Goal: Task Accomplishment & Management: Use online tool/utility

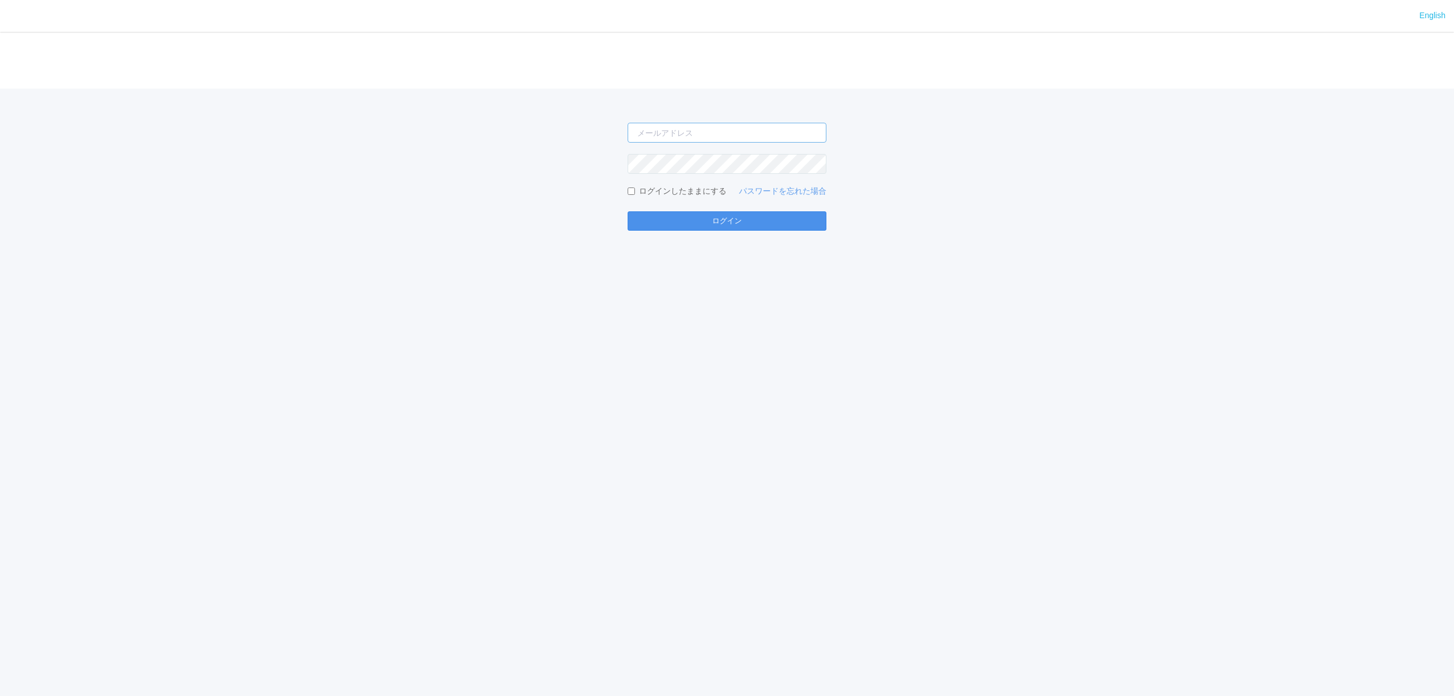
type input "[PERSON_NAME][EMAIL_ADDRESS][DOMAIN_NAME]"
click at [693, 222] on button "ログイン" at bounding box center [727, 220] width 199 height 19
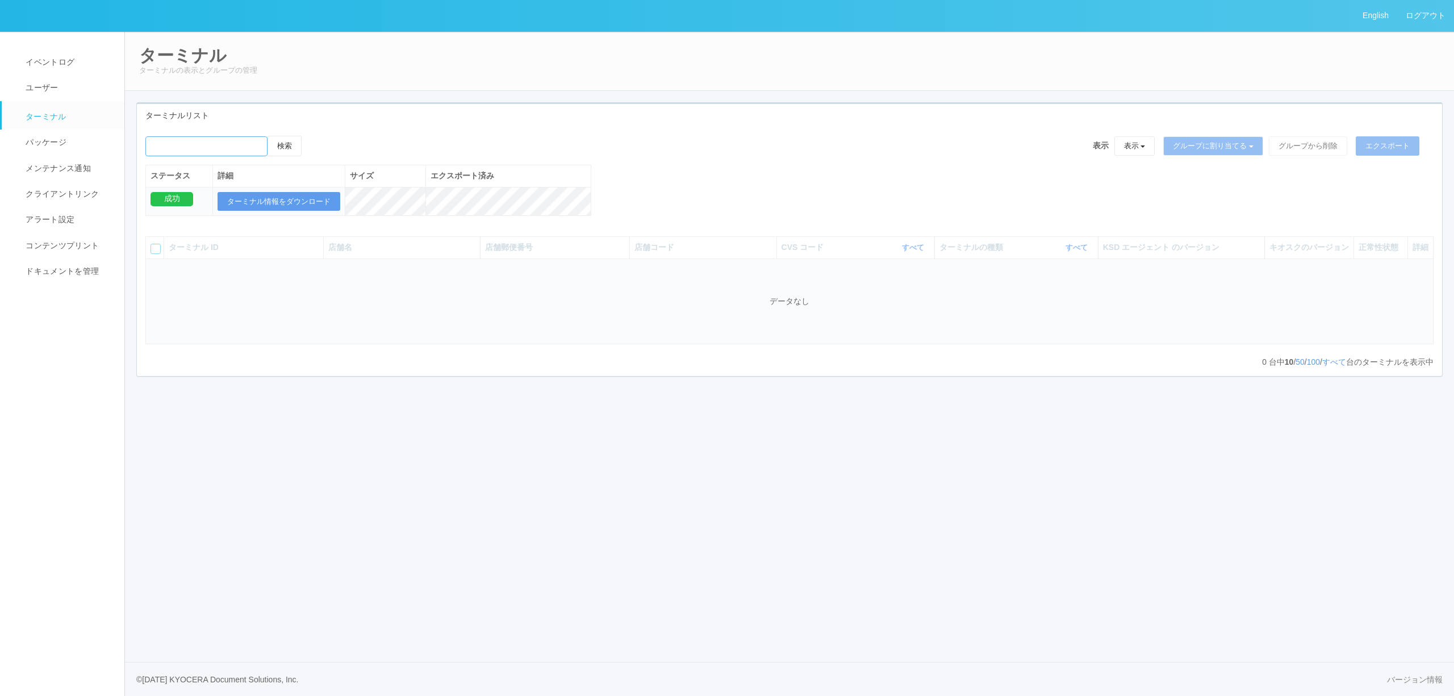
click at [239, 151] on input "emailSearch" at bounding box center [206, 146] width 122 height 20
paste input "[PERSON_NAME]市役所"
type input "[PERSON_NAME]市役所"
click at [285, 144] on button "検索" at bounding box center [285, 146] width 34 height 20
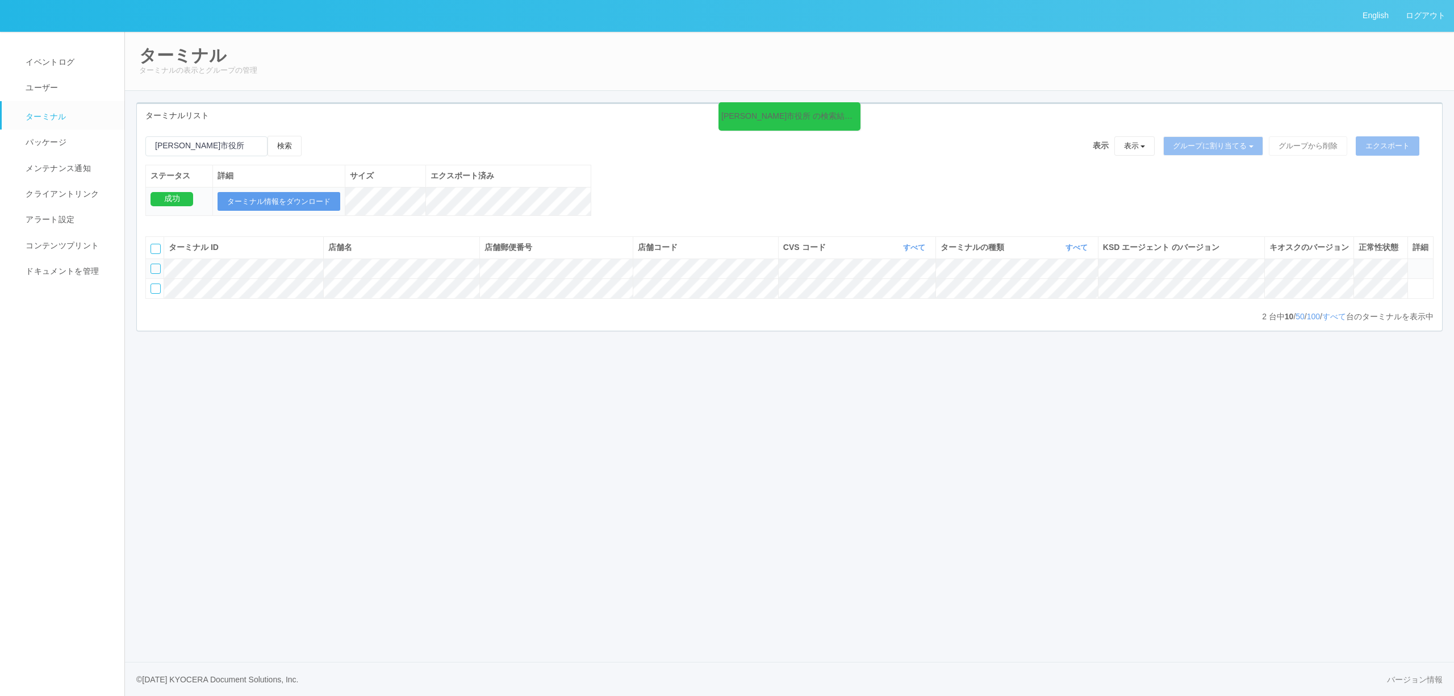
click at [1413, 264] on icon at bounding box center [1413, 264] width 0 height 0
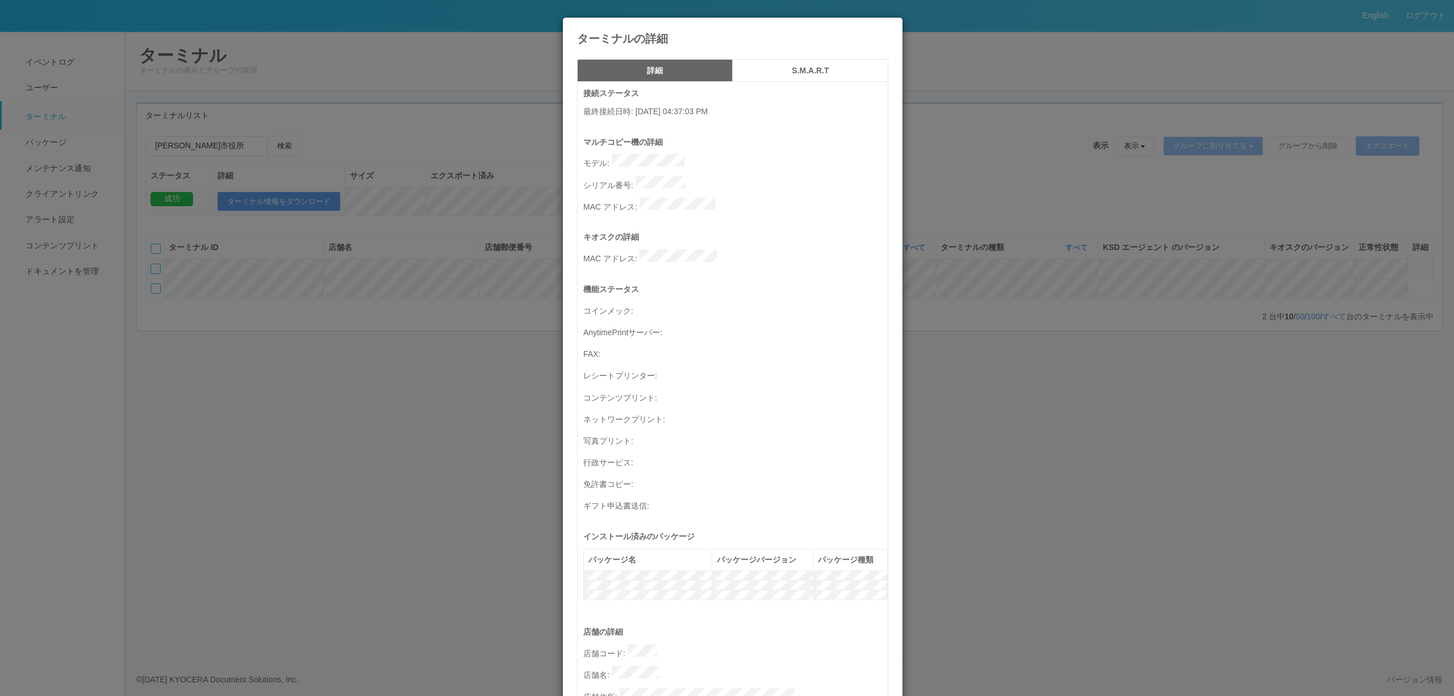
scroll to position [325, 0]
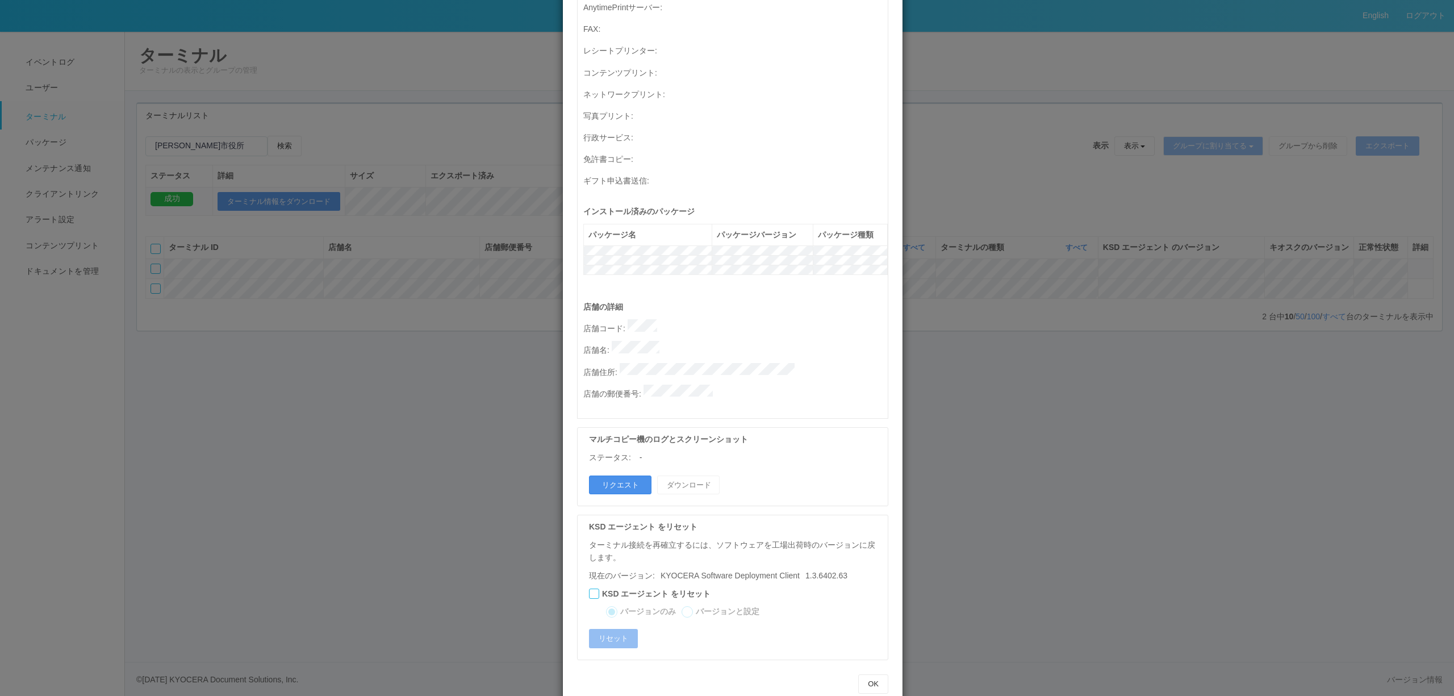
click at [628, 475] on button "リクエスト" at bounding box center [620, 484] width 62 height 19
click at [441, 492] on div "ターミナルの詳細 詳細 S.M.A.R.T 接続ステータス 最終接続日時 : [DATE] 04:37:03 PM マルチコピー機の詳細 モデル : シリアル…" at bounding box center [727, 348] width 1454 height 696
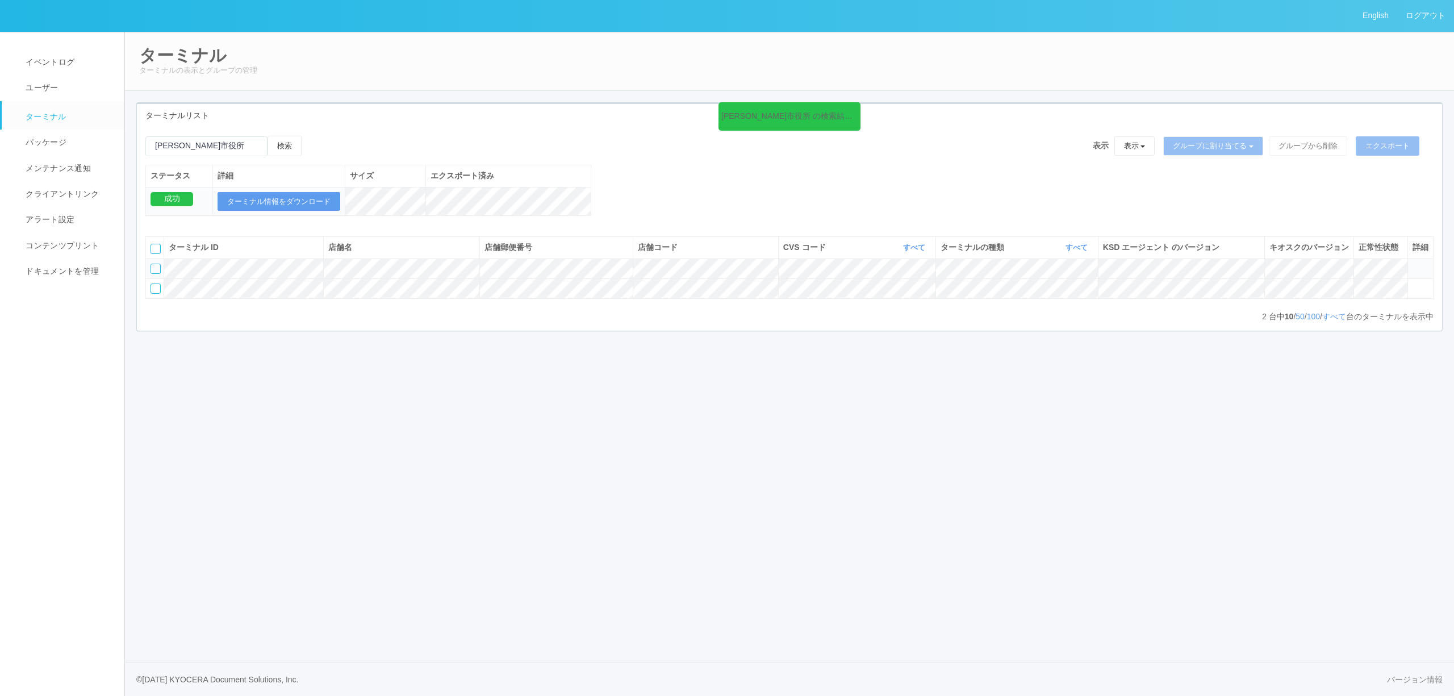
drag, startPoint x: 403, startPoint y: 485, endPoint x: 484, endPoint y: 244, distance: 254.9
click at [403, 485] on div "English ログアウト イベントログ ユーザー ターミナル パッケージ メンテナンス通知 クライアントリンク アラート設定 コンテンツプリント ドキュメン…" at bounding box center [727, 348] width 1454 height 696
